Goal: Task Accomplishment & Management: Manage account settings

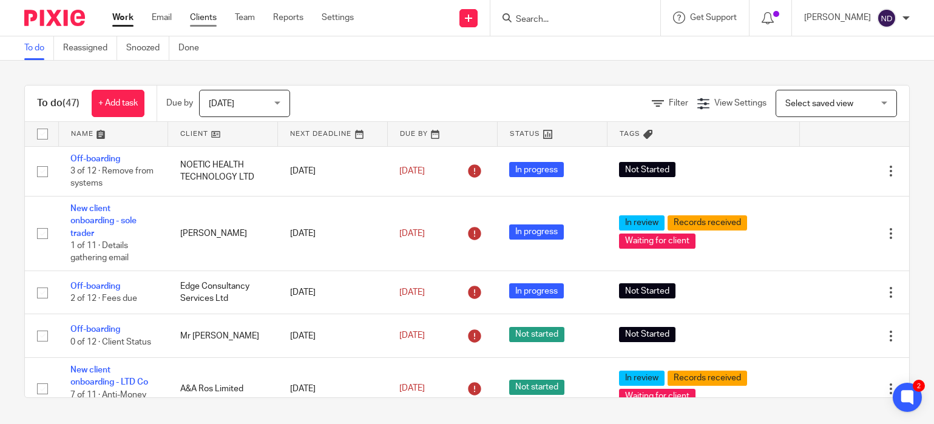
click at [202, 22] on link "Clients" at bounding box center [203, 18] width 27 height 12
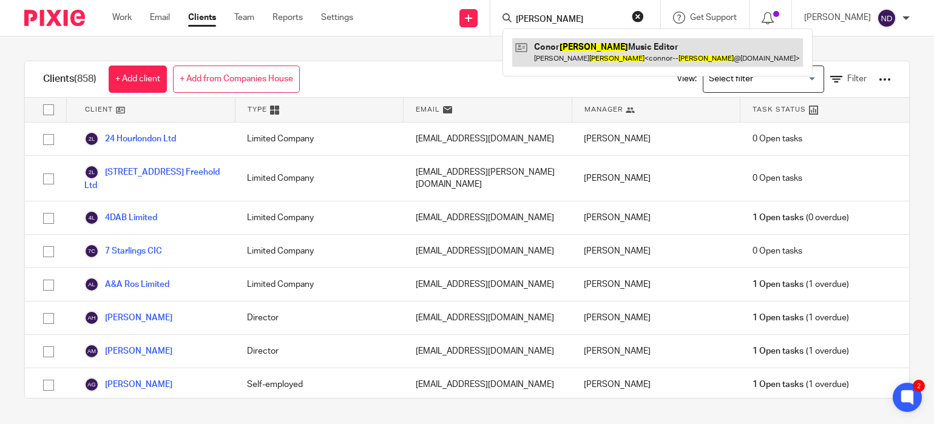
type input "hughes"
click at [582, 46] on link at bounding box center [657, 52] width 291 height 28
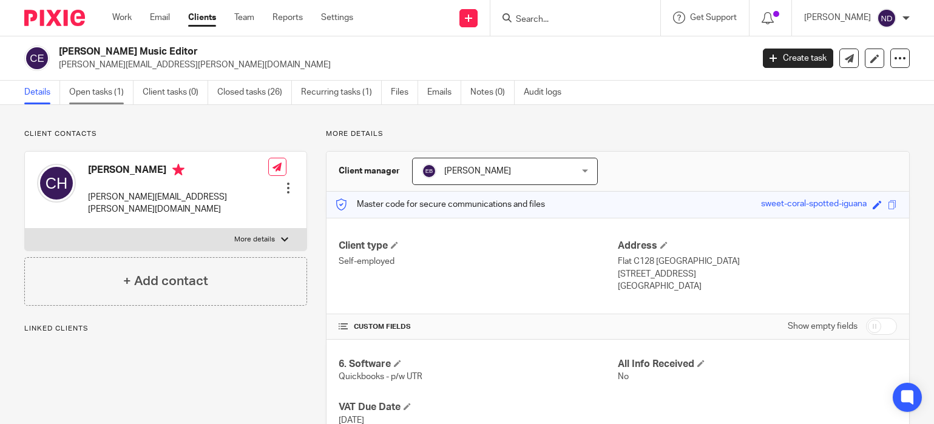
click at [83, 95] on link "Open tasks (1)" at bounding box center [101, 93] width 64 height 24
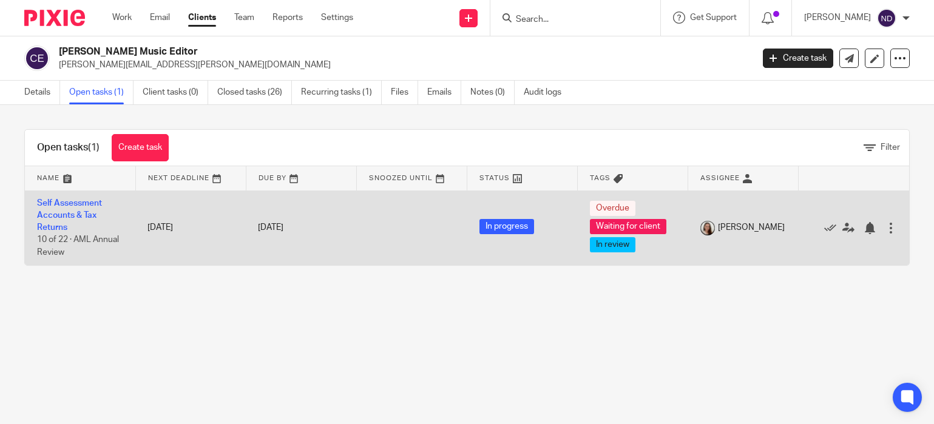
click at [65, 209] on td "Self Assessment Accounts & Tax Returns 10 of 22 · AML Annual Review" at bounding box center [80, 228] width 111 height 75
click at [63, 206] on link "Self Assessment Accounts & Tax Returns" at bounding box center [69, 215] width 65 height 33
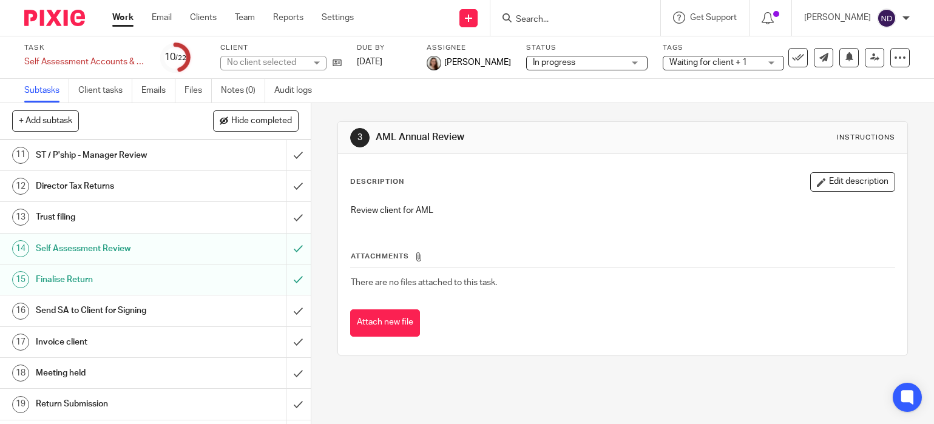
scroll to position [423, 0]
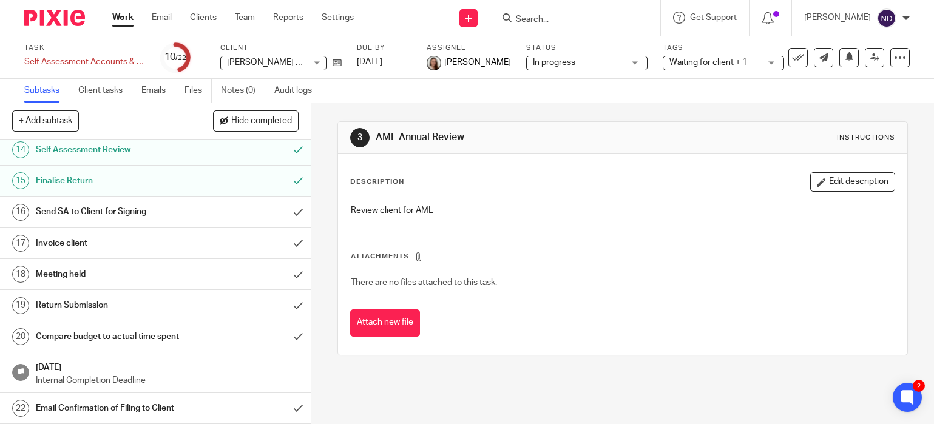
click at [78, 211] on h1 "Send SA to Client for Signing" at bounding box center [115, 212] width 159 height 18
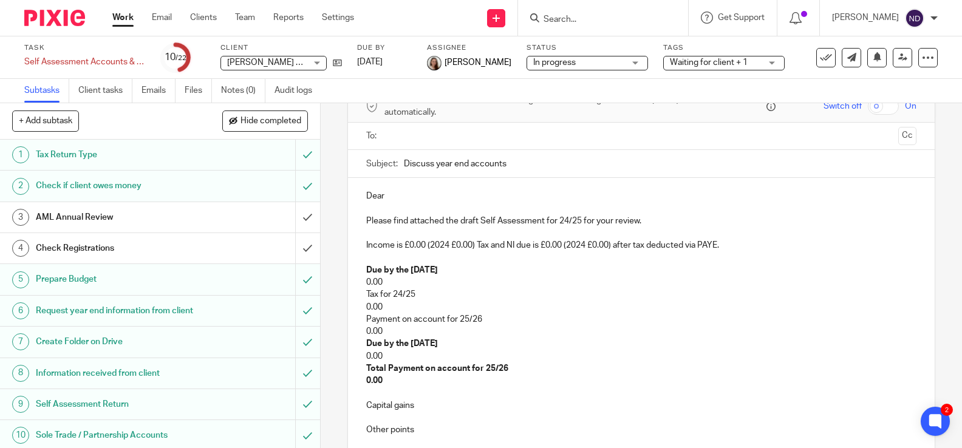
scroll to position [64, 0]
click at [565, 16] on input "Search" at bounding box center [596, 20] width 109 height 11
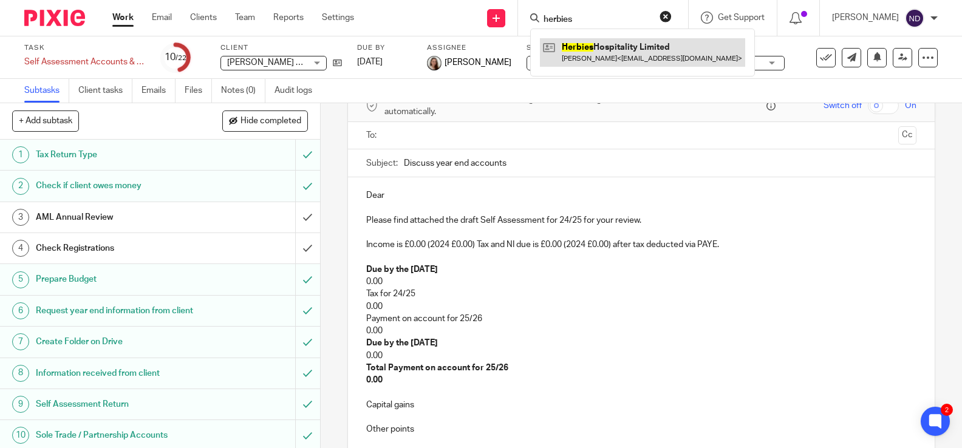
type input "herbies"
click at [610, 50] on link at bounding box center [642, 52] width 205 height 28
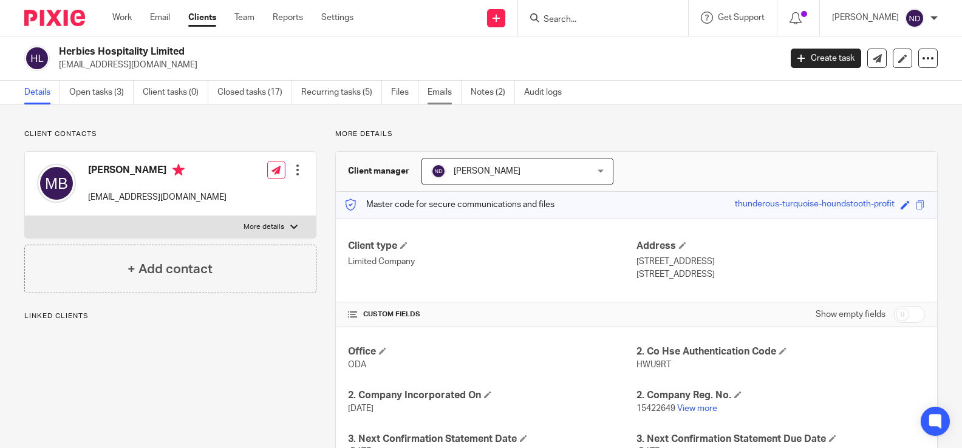
click at [441, 96] on link "Emails" at bounding box center [444, 93] width 34 height 24
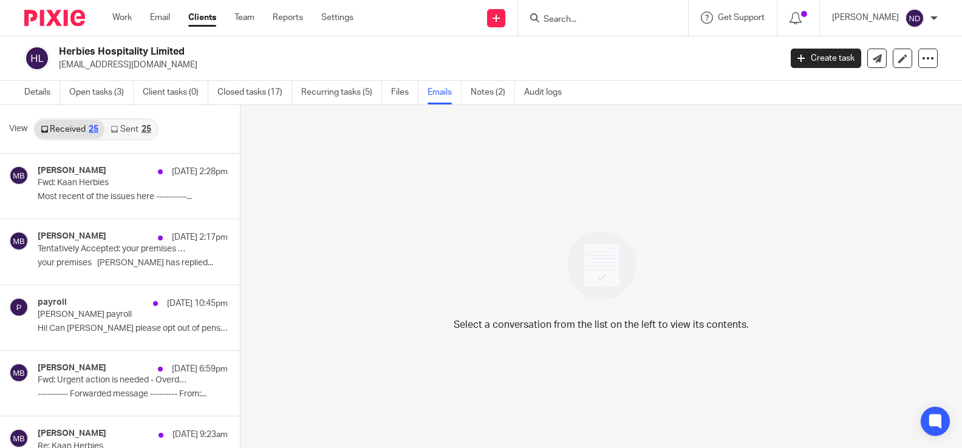
click at [134, 132] on link "Sent 25" at bounding box center [130, 129] width 52 height 19
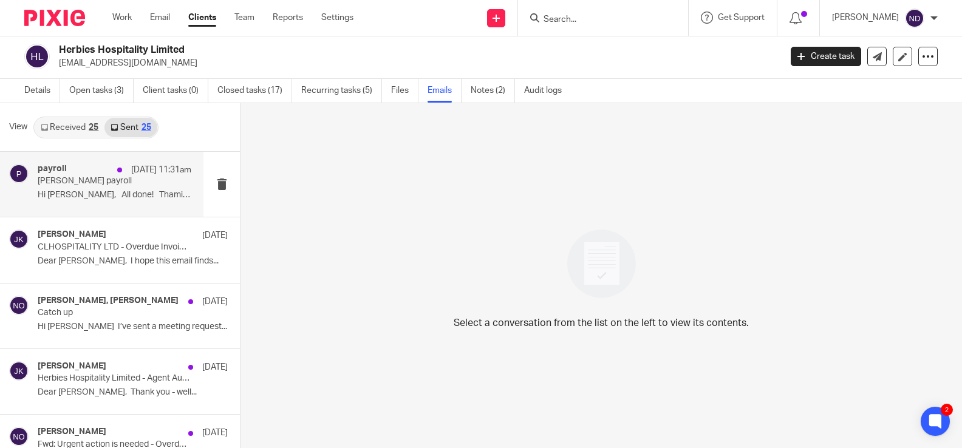
click at [72, 183] on p "[PERSON_NAME] payroll" at bounding box center [99, 181] width 123 height 10
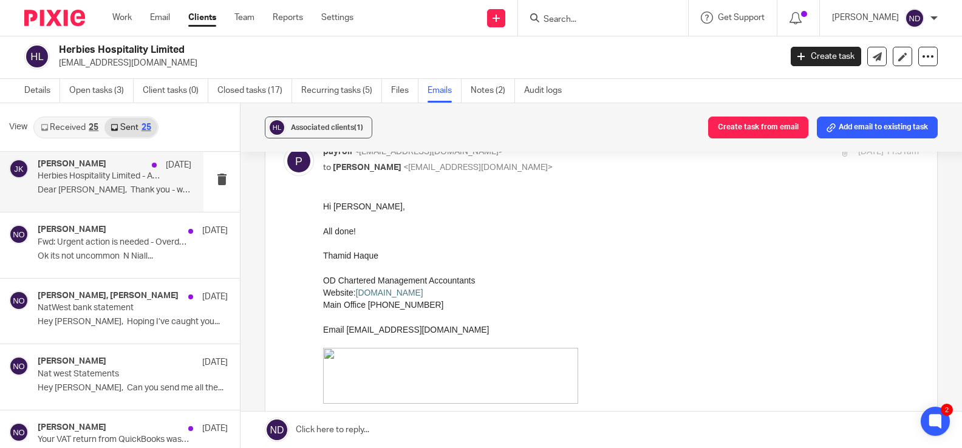
scroll to position [205, 0]
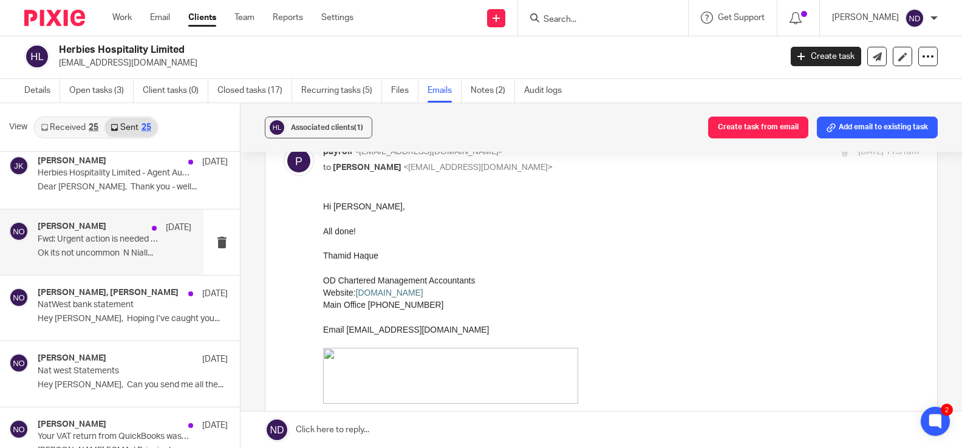
click at [87, 250] on p "Ok its not uncommon N Niall..." at bounding box center [115, 253] width 154 height 10
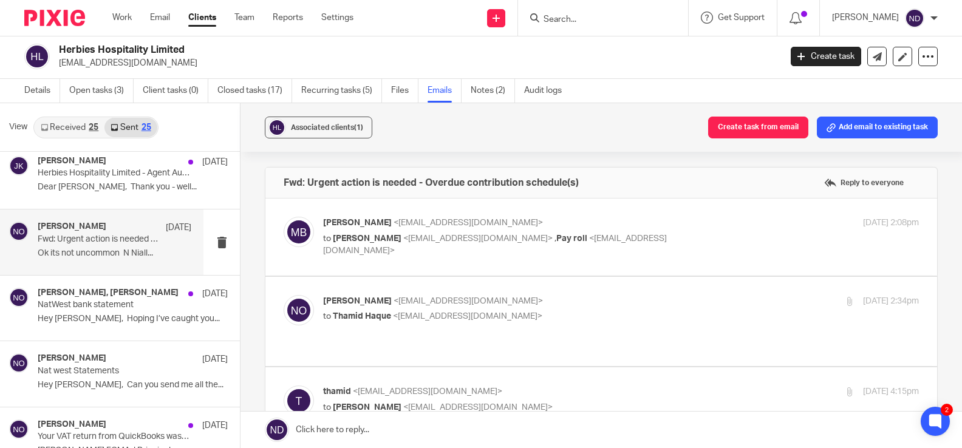
scroll to position [0, 0]
click at [361, 234] on body "Work Email Clients Team Reports Settings Work Email Clients Team Reports Settin…" at bounding box center [481, 224] width 962 height 448
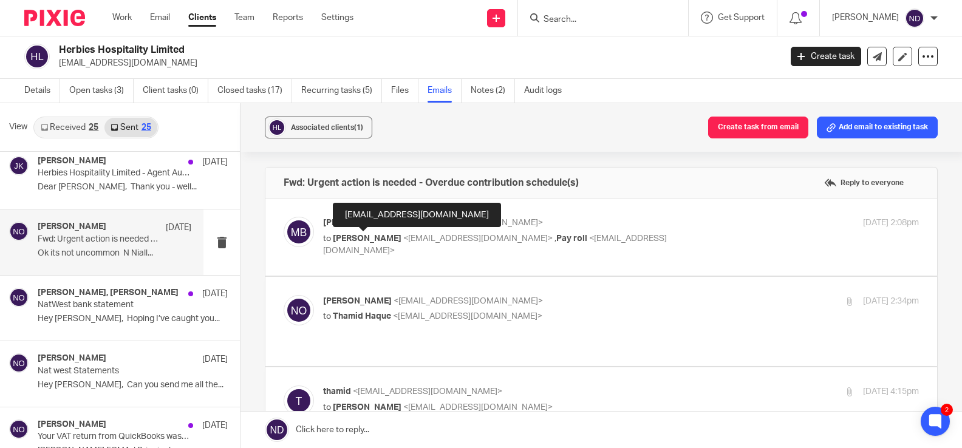
click at [361, 234] on span "[PERSON_NAME]" at bounding box center [367, 238] width 69 height 9
checkbox input "true"
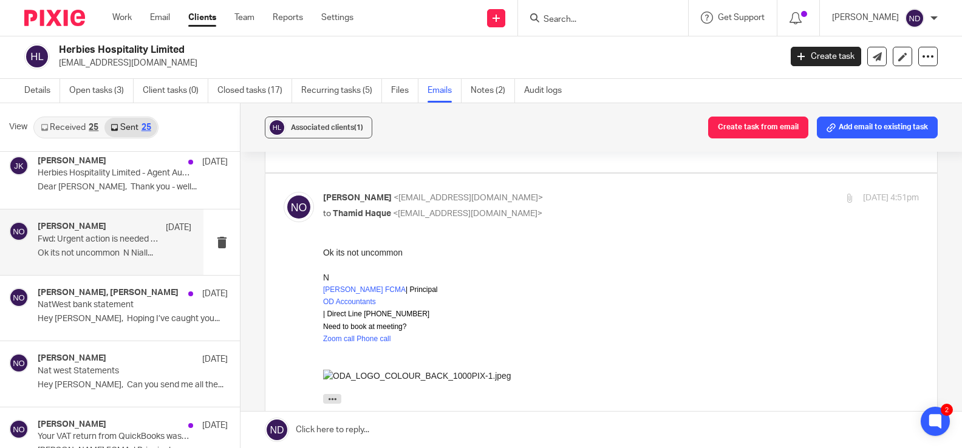
scroll to position [387, 0]
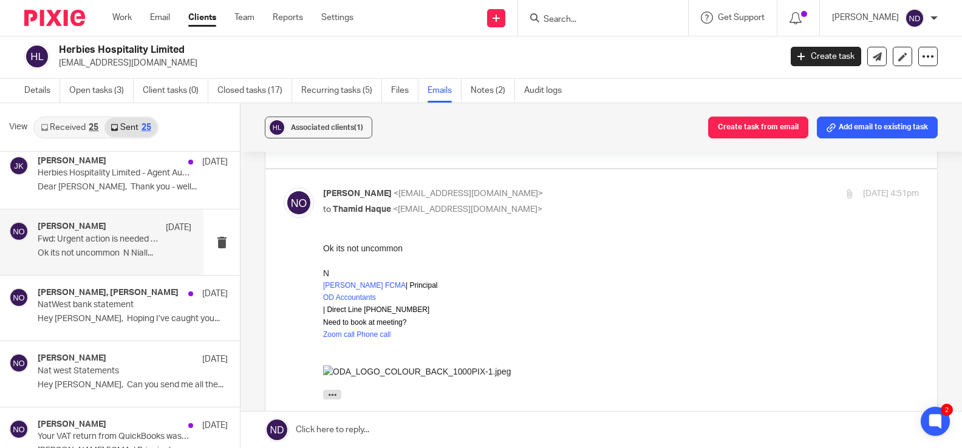
click at [330, 52] on h2 "Herbies Hospitality Limited" at bounding box center [344, 50] width 571 height 13
